Goal: Information Seeking & Learning: Learn about a topic

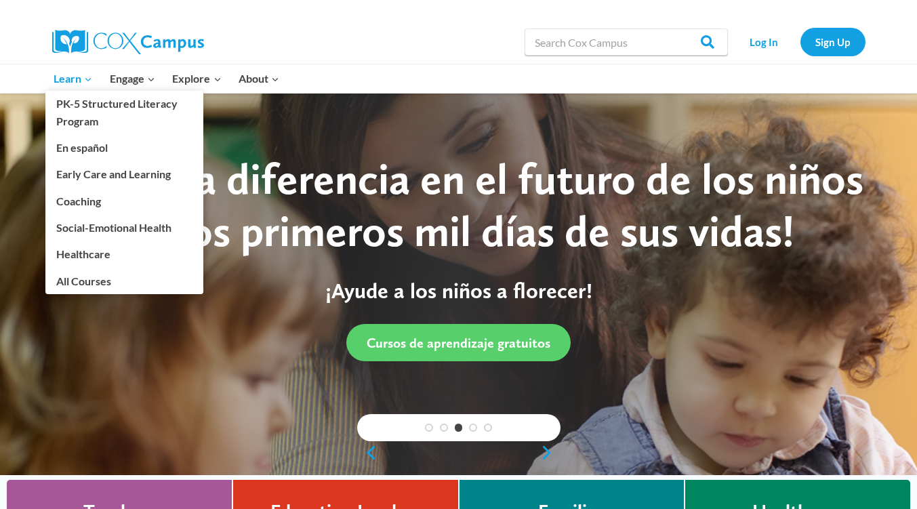
drag, startPoint x: 760, startPoint y: 51, endPoint x: 87, endPoint y: 81, distance: 672.8
click at [87, 81] on icon "Primary Navigation" at bounding box center [87, 79] width 5 height 3
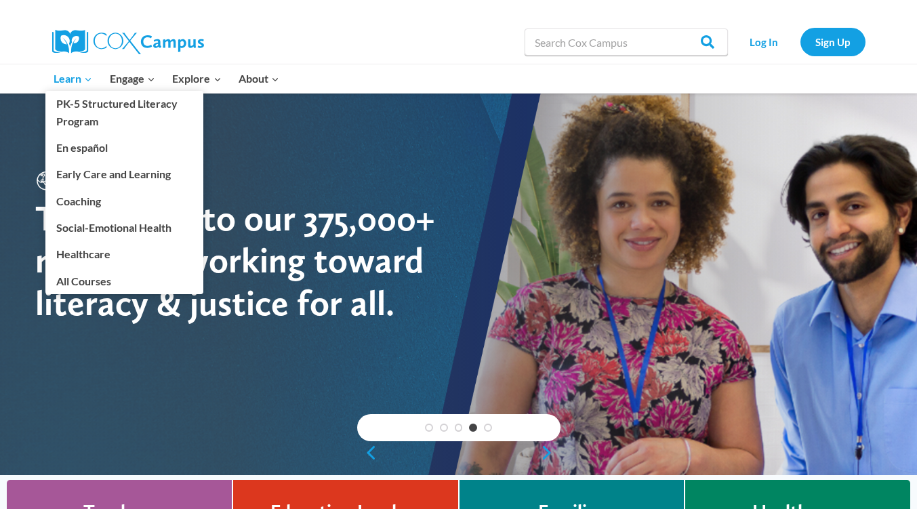
click at [78, 80] on span "Learn Expand" at bounding box center [73, 79] width 39 height 18
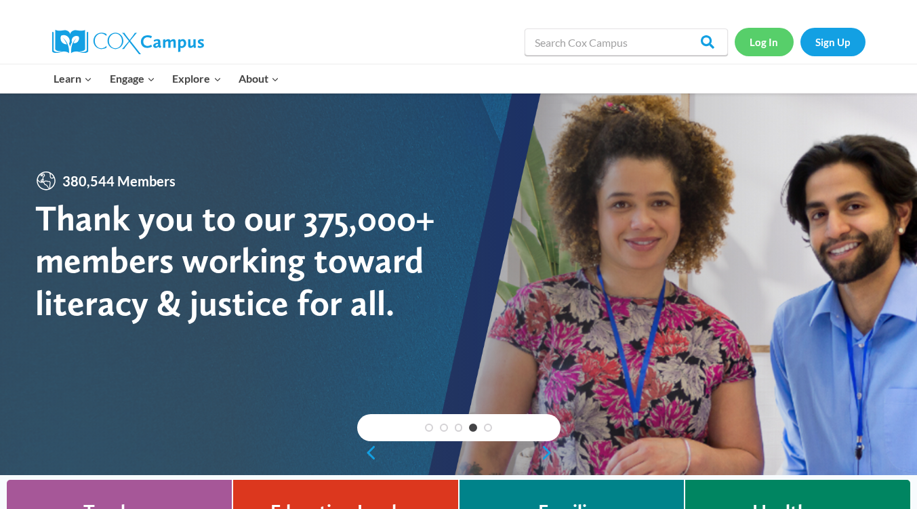
click at [776, 37] on link "Log In" at bounding box center [763, 42] width 59 height 28
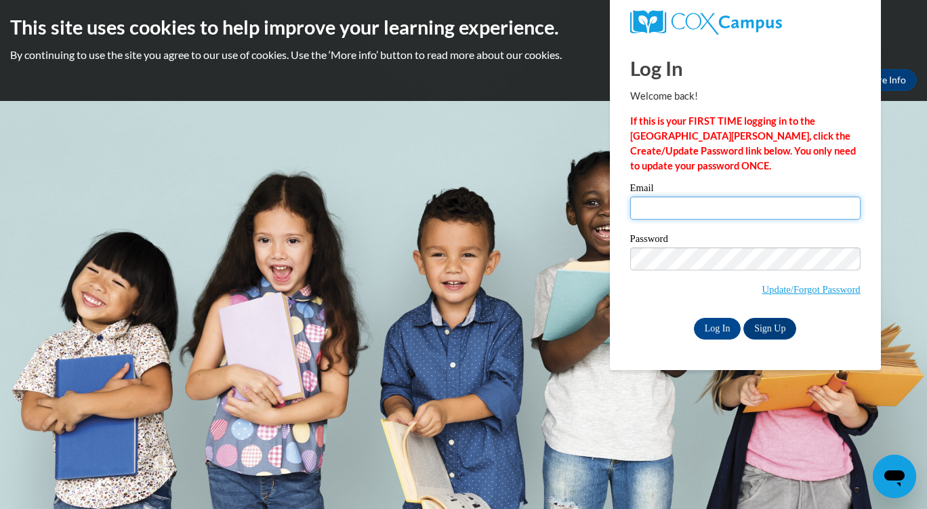
click at [693, 207] on input "Email" at bounding box center [745, 207] width 230 height 23
type input "LitishaHutchinson@gmail.com"
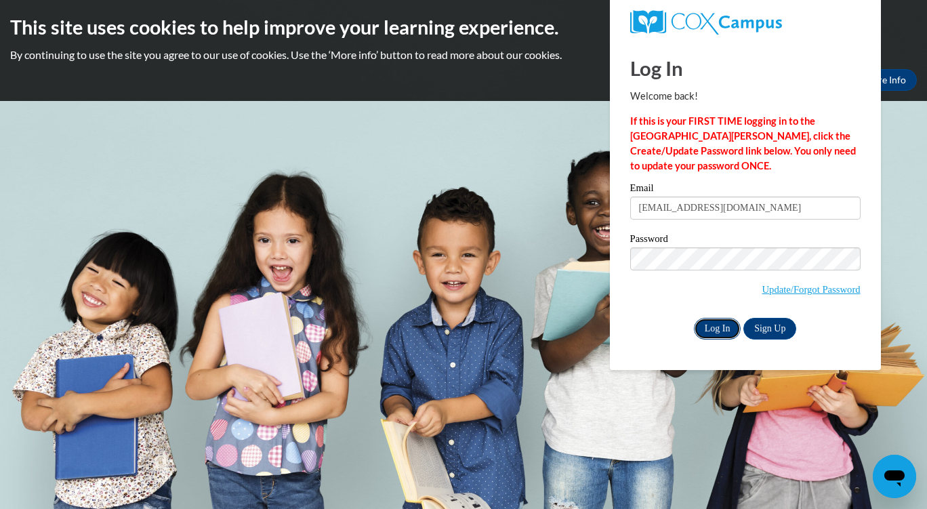
click at [720, 327] on input "Log In" at bounding box center [717, 329] width 47 height 22
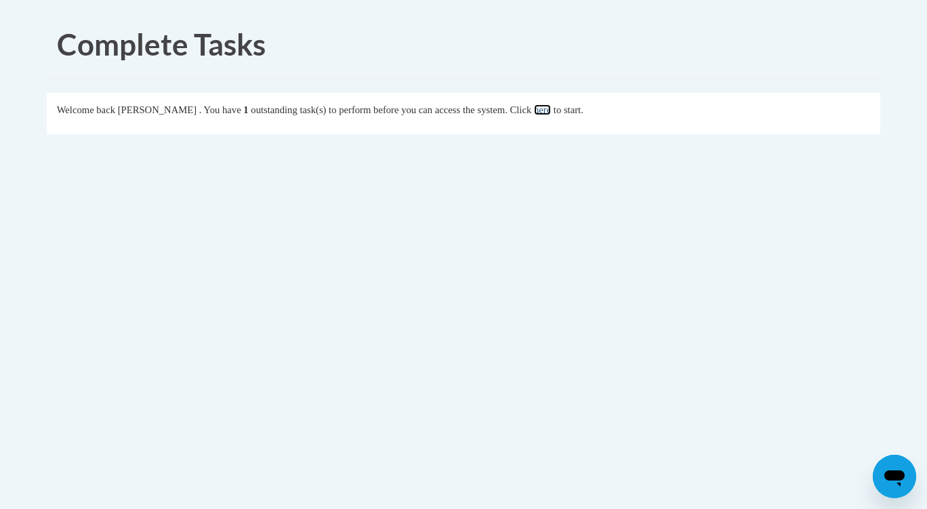
click at [551, 113] on link "here" at bounding box center [542, 109] width 17 height 11
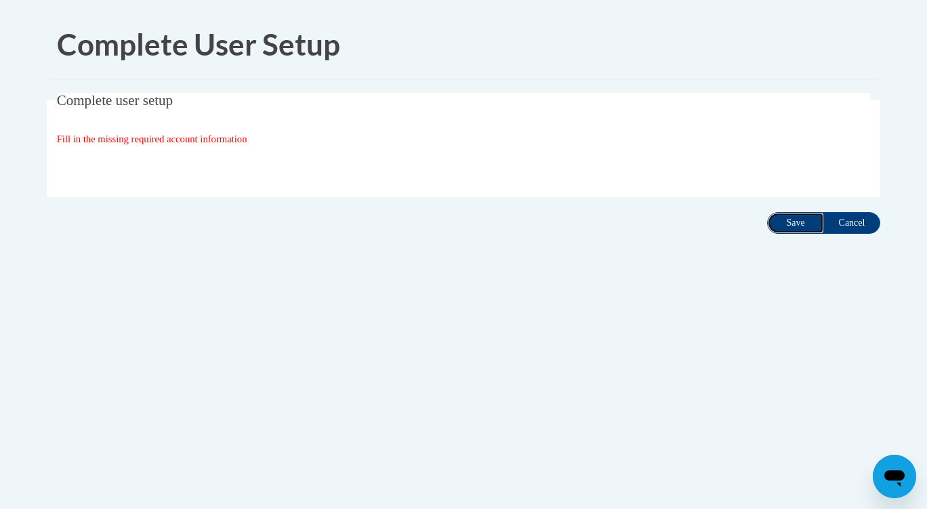
drag, startPoint x: 783, startPoint y: 220, endPoint x: 800, endPoint y: 222, distance: 17.7
click at [800, 222] on input "Save" at bounding box center [795, 223] width 57 height 22
click at [798, 227] on input "Save" at bounding box center [795, 223] width 57 height 22
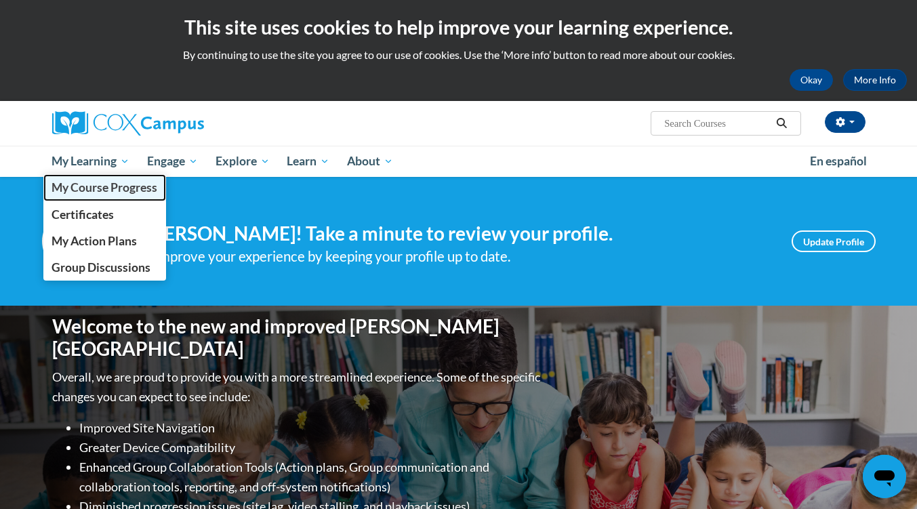
click at [103, 187] on span "My Course Progress" at bounding box center [104, 187] width 106 height 14
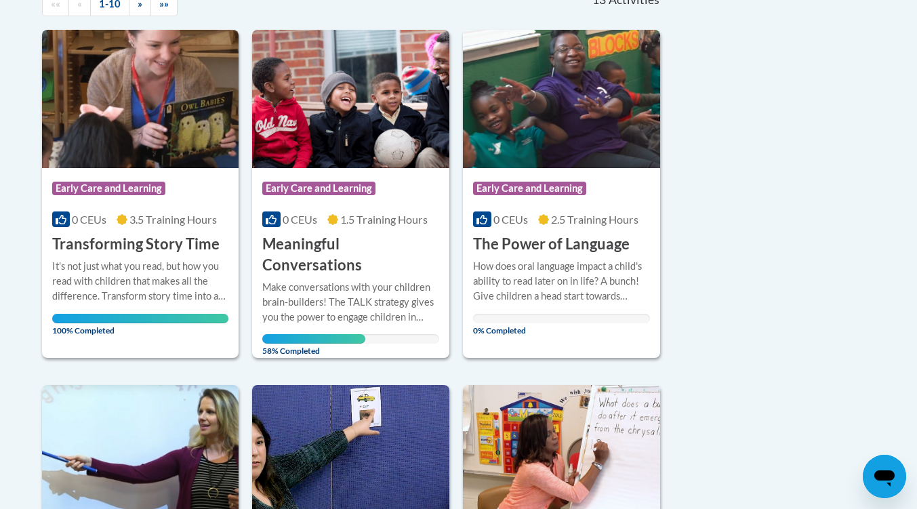
scroll to position [327, 0]
click at [373, 239] on h3 "Meaningful Conversations" at bounding box center [350, 255] width 177 height 42
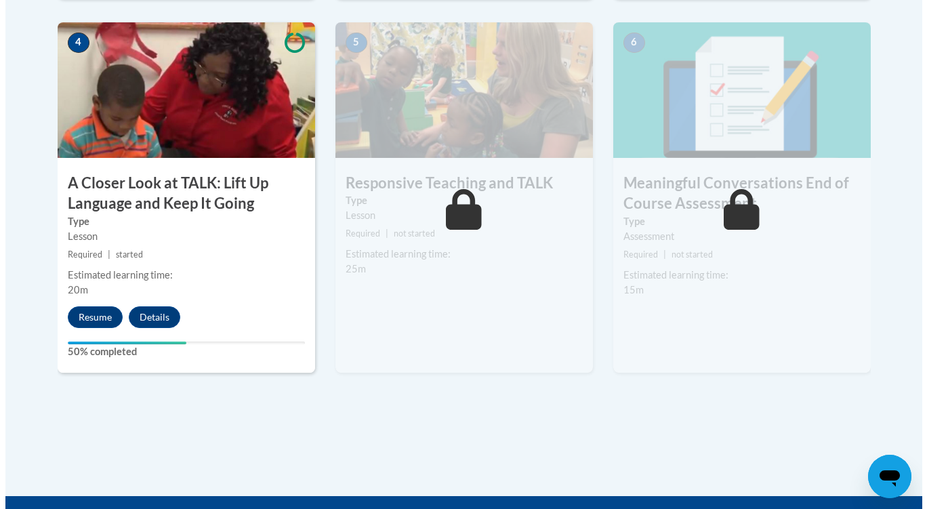
scroll to position [808, 0]
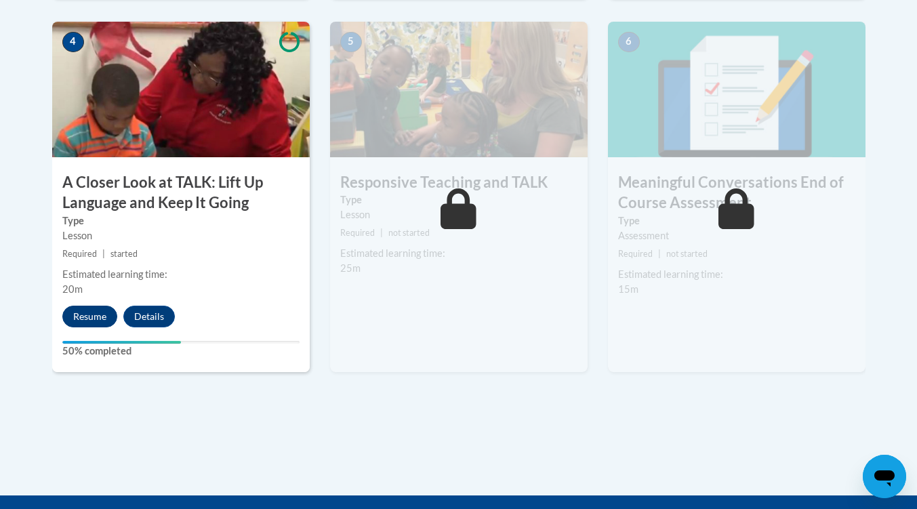
click at [93, 318] on button "Resume" at bounding box center [89, 317] width 55 height 22
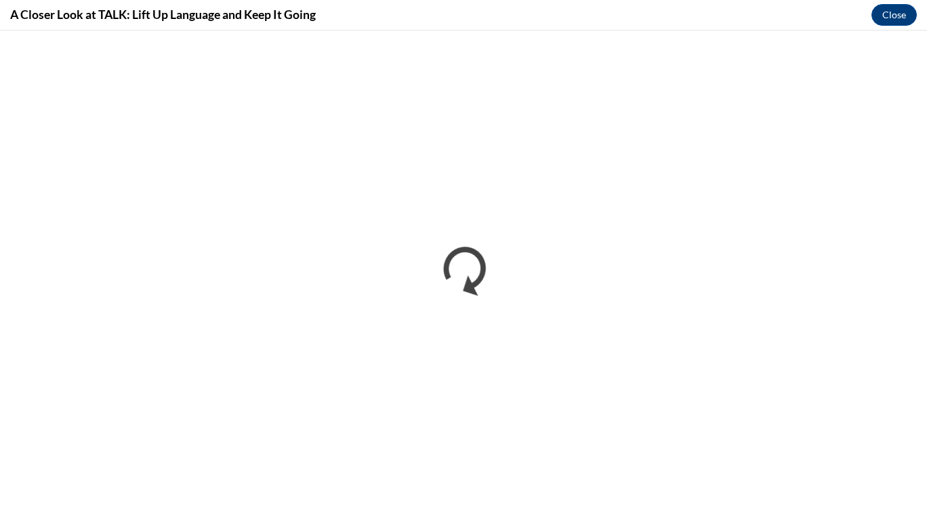
scroll to position [0, 0]
